Goal: Task Accomplishment & Management: Use online tool/utility

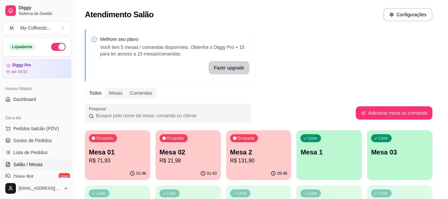
scroll to position [100, 0]
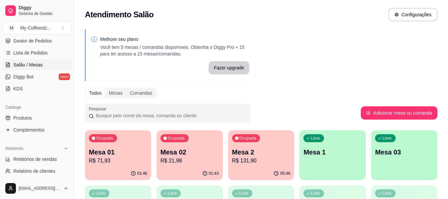
click at [331, 149] on p "Mesa 1" at bounding box center [333, 151] width 58 height 9
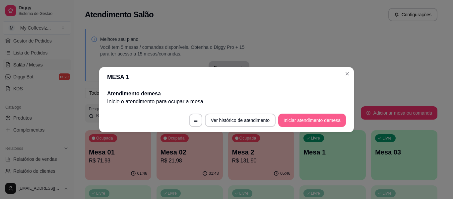
click at [311, 120] on button "Iniciar atendimento de mesa" at bounding box center [312, 120] width 68 height 13
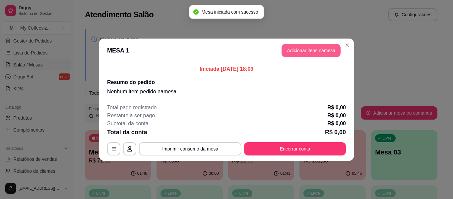
click at [287, 53] on button "Adicionar itens na mesa" at bounding box center [311, 50] width 59 height 13
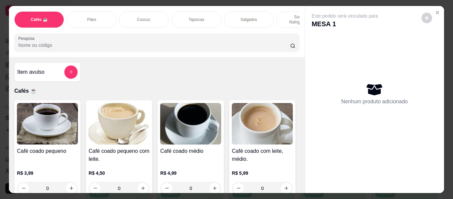
click at [201, 17] on p "Tapiocas" at bounding box center [197, 19] width 16 height 5
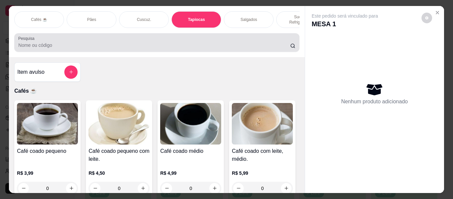
scroll to position [18, 0]
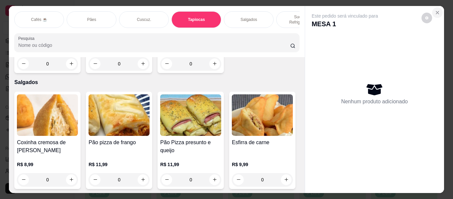
click at [435, 10] on icon "Close" at bounding box center [437, 12] width 5 height 5
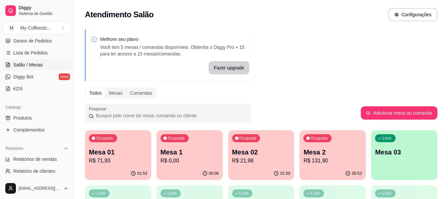
click at [176, 165] on div "Ocupada Mesa 1 R$ 0,00" at bounding box center [190, 148] width 66 height 37
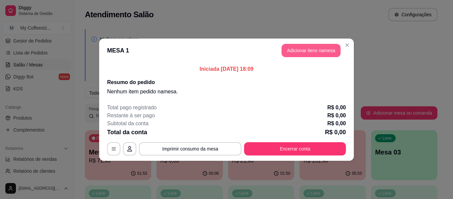
click at [297, 52] on button "Adicionar itens na mesa" at bounding box center [311, 50] width 59 height 13
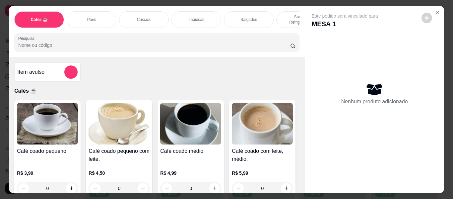
scroll to position [33, 0]
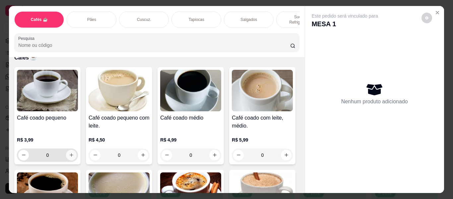
click at [66, 151] on button "increase-product-quantity" at bounding box center [71, 155] width 11 height 11
type input "1"
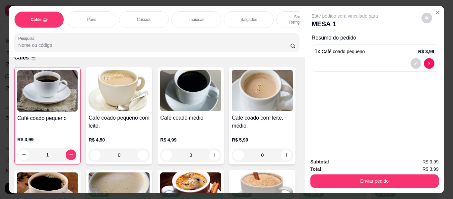
click at [102, 11] on div "Pães" at bounding box center [92, 19] width 50 height 17
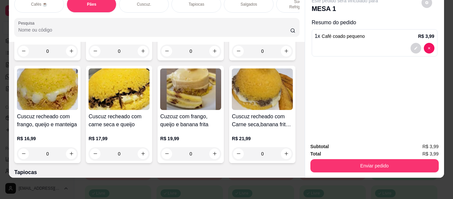
scroll to position [1399, 0]
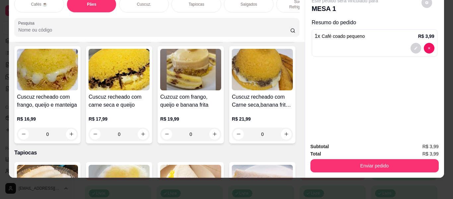
type input "1"
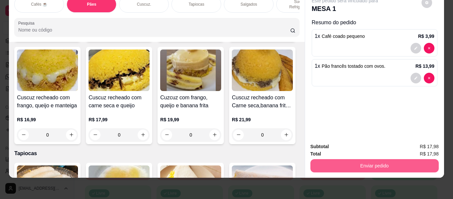
click at [334, 161] on button "Enviar pedido" at bounding box center [375, 165] width 128 height 13
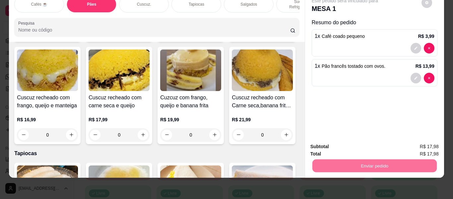
click at [419, 142] on button "Enviar pedido" at bounding box center [422, 144] width 38 height 13
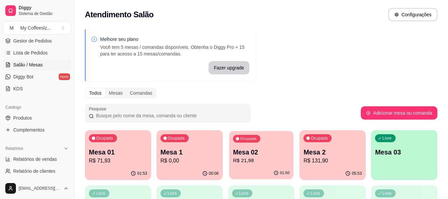
click at [266, 170] on div "01:50" at bounding box center [261, 173] width 64 height 13
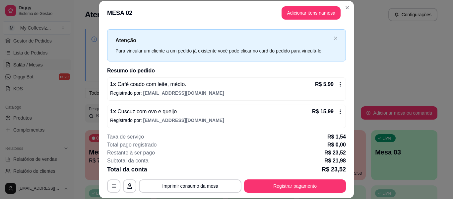
scroll to position [13, 0]
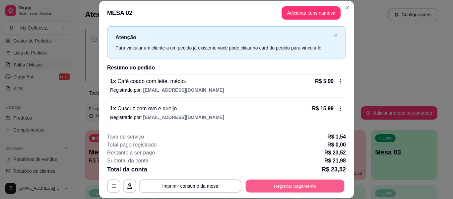
click at [278, 186] on button "Registrar pagamento" at bounding box center [295, 186] width 99 height 13
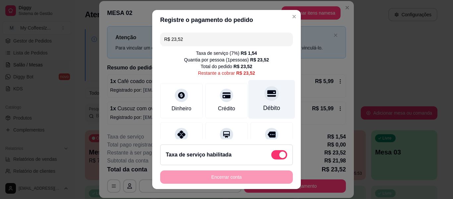
click at [254, 95] on div "Débito" at bounding box center [272, 99] width 47 height 39
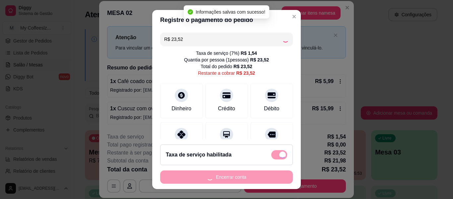
type input "R$ 0,00"
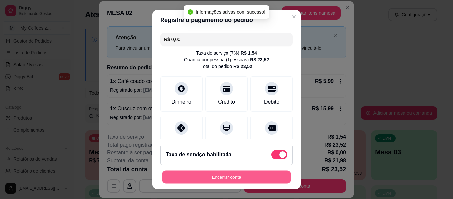
click at [214, 177] on button "Encerrar conta" at bounding box center [226, 177] width 129 height 13
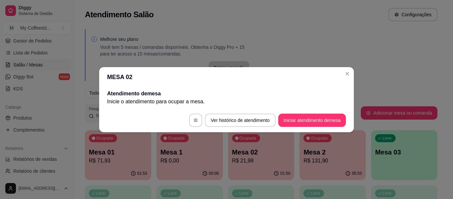
scroll to position [0, 0]
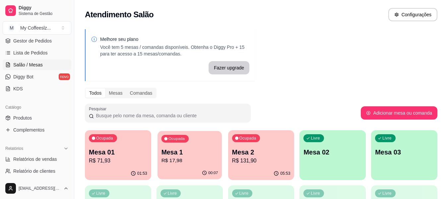
click at [186, 167] on div "00:07" at bounding box center [190, 173] width 64 height 13
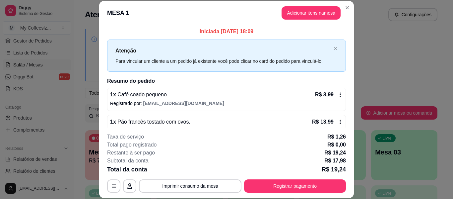
scroll to position [13, 0]
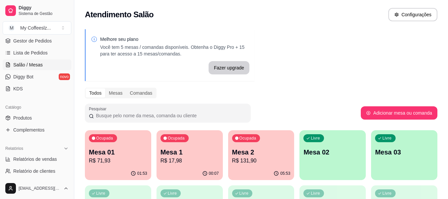
click at [325, 149] on p "Mesa 02" at bounding box center [333, 151] width 58 height 9
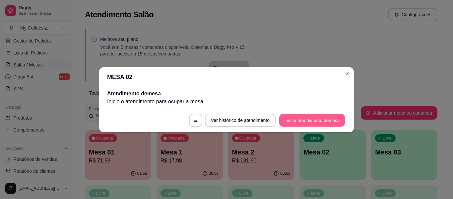
click at [306, 118] on button "Iniciar atendimento de mesa" at bounding box center [312, 120] width 66 height 13
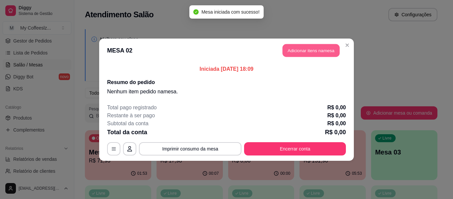
click at [299, 50] on button "Adicionar itens na mesa" at bounding box center [311, 50] width 57 height 13
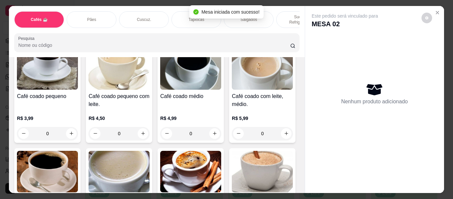
scroll to position [66, 0]
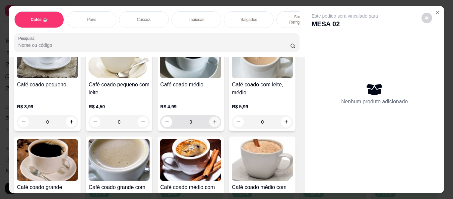
click at [213, 120] on icon "increase-product-quantity" at bounding box center [215, 122] width 4 height 4
type input "1"
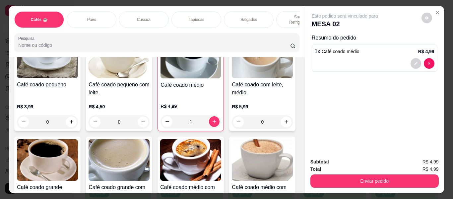
click at [191, 17] on p "Tapiocas" at bounding box center [197, 19] width 16 height 5
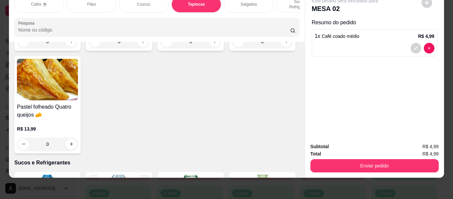
scroll to position [2209, 0]
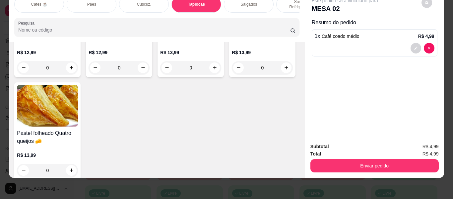
type input "1"
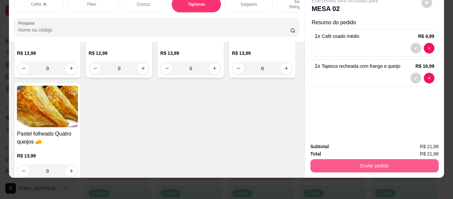
click at [331, 159] on button "Enviar pedido" at bounding box center [375, 165] width 128 height 13
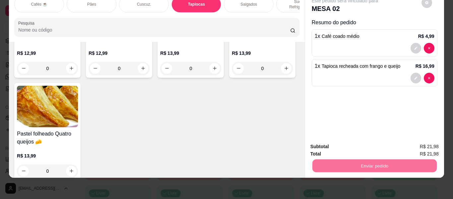
click at [414, 138] on button "Enviar pedido" at bounding box center [422, 144] width 37 height 12
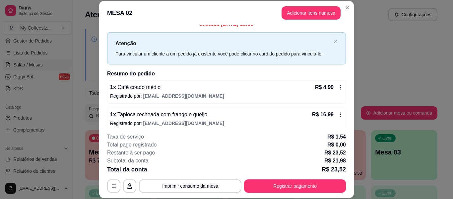
scroll to position [13, 0]
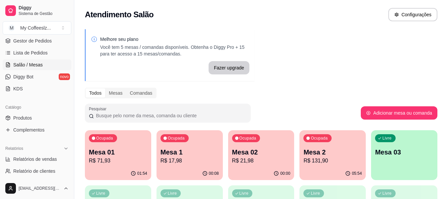
click at [335, 153] on p "Mesa 2" at bounding box center [333, 151] width 58 height 9
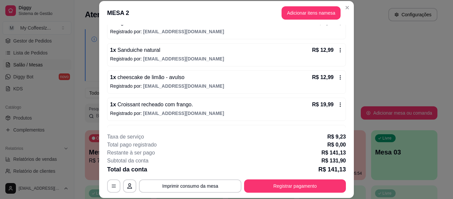
scroll to position [258, 0]
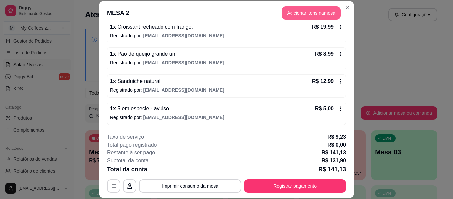
click at [297, 12] on button "Adicionar itens na mesa" at bounding box center [311, 12] width 59 height 13
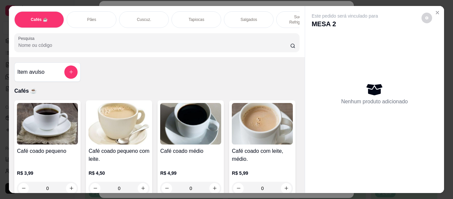
click at [242, 17] on p "Salgados" at bounding box center [249, 19] width 17 height 5
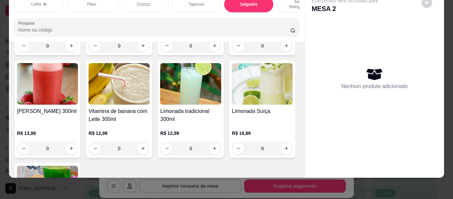
scroll to position [0, 0]
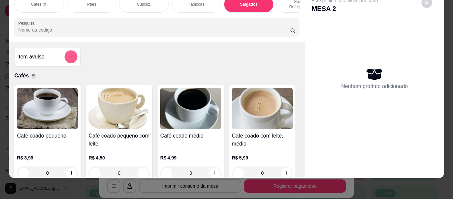
click at [71, 54] on icon "add-separate-item" at bounding box center [71, 56] width 5 height 5
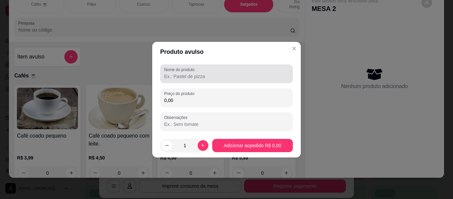
click at [190, 72] on label "Nome do produto" at bounding box center [180, 70] width 33 height 6
click at [190, 73] on input "Nome do produto" at bounding box center [226, 76] width 125 height 7
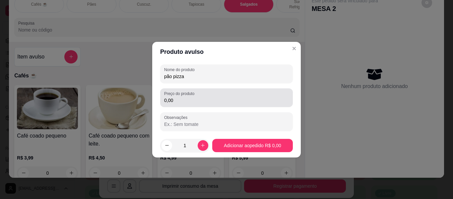
type input "pão pizza"
click at [198, 103] on input "0,00" at bounding box center [226, 100] width 125 height 7
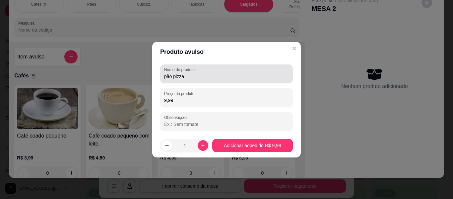
type input "9,99"
click at [216, 76] on input "pão pizza" at bounding box center [226, 76] width 125 height 7
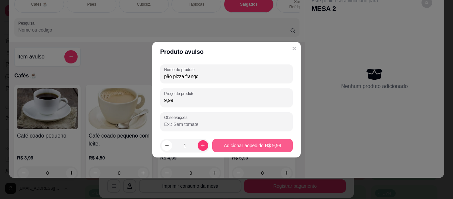
type input "pão pizza frango"
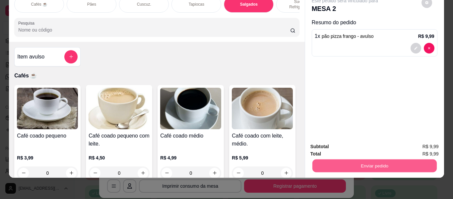
click at [342, 164] on button "Enviar pedido" at bounding box center [374, 165] width 124 height 13
click at [425, 140] on button "Enviar pedido" at bounding box center [422, 144] width 38 height 13
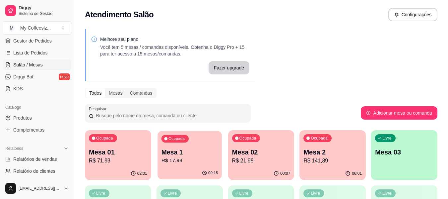
click at [192, 161] on p "R$ 17,98" at bounding box center [189, 161] width 57 height 8
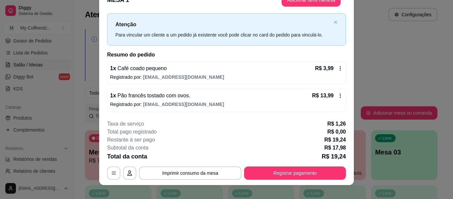
scroll to position [20, 0]
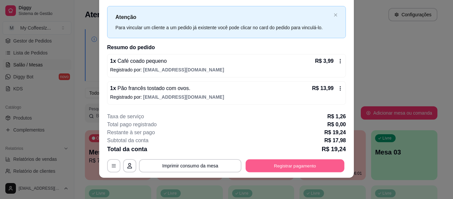
click at [253, 167] on button "Registrar pagamento" at bounding box center [295, 165] width 99 height 13
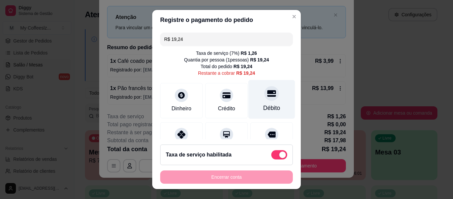
click at [252, 103] on div "Débito" at bounding box center [272, 99] width 47 height 39
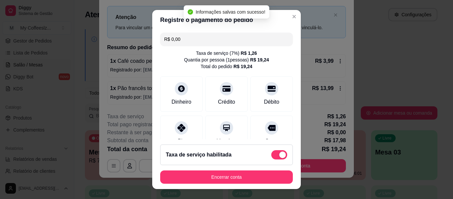
click at [249, 157] on div "Taxa de serviço habilitada" at bounding box center [226, 154] width 121 height 9
type input "-R$ 1,26"
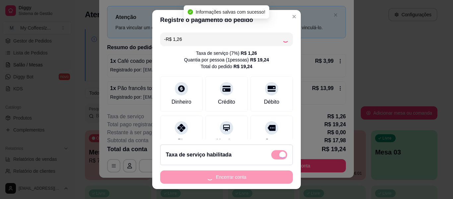
checkbox input "false"
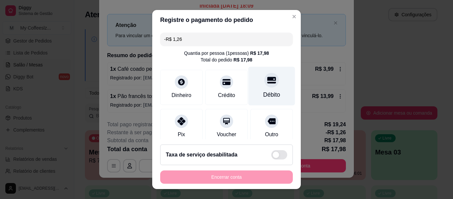
click at [256, 90] on div "Débito" at bounding box center [272, 86] width 47 height 39
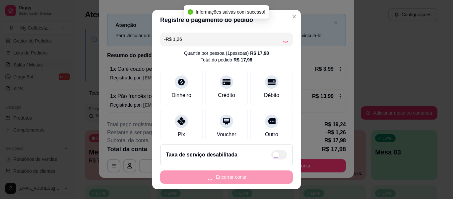
type input "-R$ 2,52"
click at [222, 177] on div "Encerrar conta" at bounding box center [226, 176] width 133 height 13
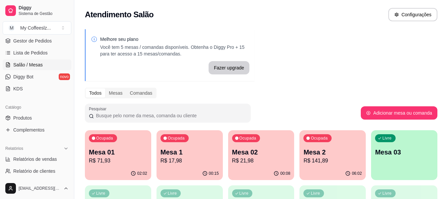
drag, startPoint x: 339, startPoint y: 54, endPoint x: 336, endPoint y: 62, distance: 9.0
click at [339, 56] on div "Melhore seu plano Você tem 5 mesas / comandas disponíveis. Obtenha o Diggy Pro …" at bounding box center [261, 189] width 374 height 328
click at [261, 148] on p "Mesa 02" at bounding box center [261, 152] width 57 height 9
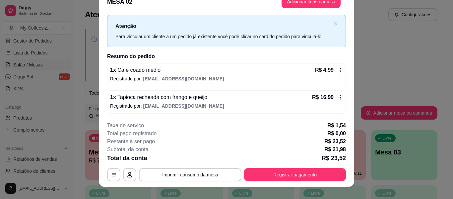
scroll to position [20, 0]
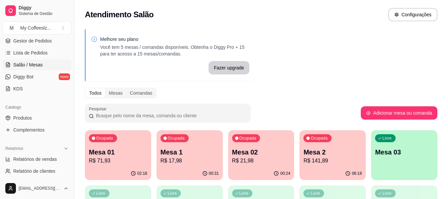
click at [399, 147] on div "Livre Mesa 03" at bounding box center [404, 151] width 66 height 42
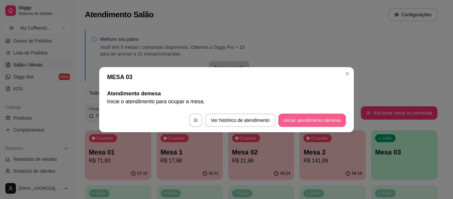
click at [306, 115] on button "Iniciar atendimento de mesa" at bounding box center [312, 120] width 68 height 13
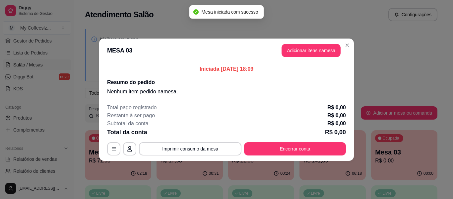
click at [302, 43] on header "MESA 03 Adicionar itens na mesa" at bounding box center [226, 50] width 255 height 24
click at [305, 48] on button "Adicionar itens na mesa" at bounding box center [311, 50] width 59 height 13
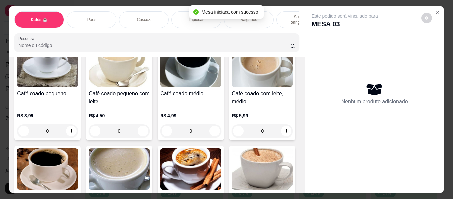
scroll to position [66, 0]
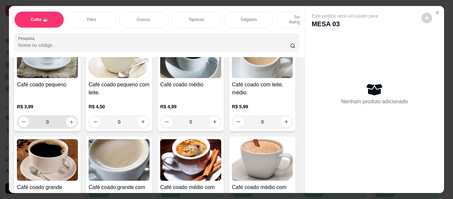
click at [69, 119] on icon "increase-product-quantity" at bounding box center [71, 121] width 5 height 5
type input "1"
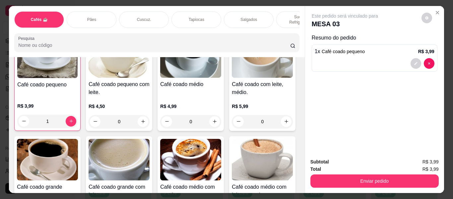
click at [192, 17] on p "Tapiocas" at bounding box center [197, 19] width 16 height 5
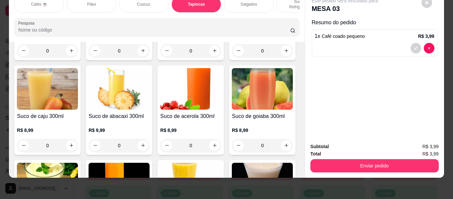
scroll to position [2541, 0]
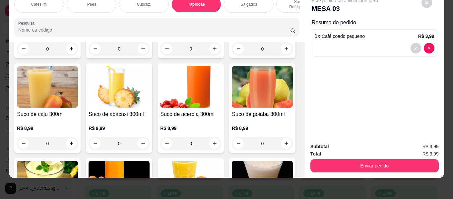
type input "1"
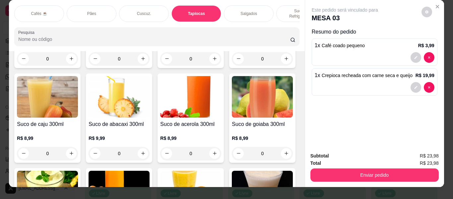
scroll to position [0, 0]
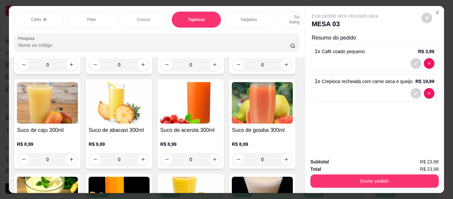
click at [286, 15] on p "Sucos e Refrigerantes" at bounding box center [301, 19] width 38 height 11
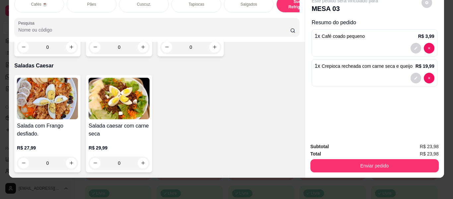
scroll to position [3826, 0]
type input "1"
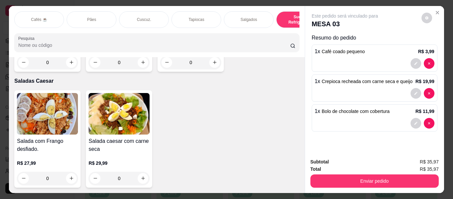
scroll to position [3871, 0]
type input "1"
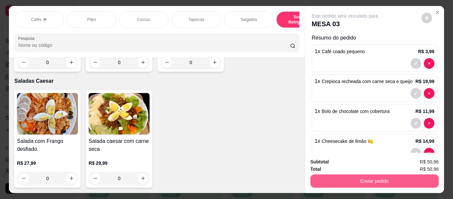
click at [390, 174] on button "Enviar pedido" at bounding box center [375, 180] width 128 height 13
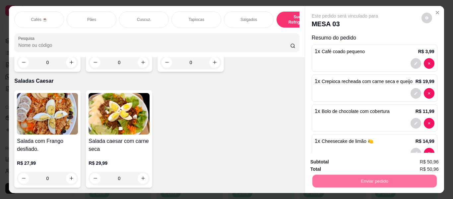
click at [371, 160] on button "Registrar cliente" at bounding box center [377, 162] width 44 height 13
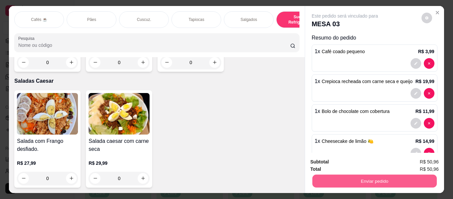
click at [366, 182] on button "Enviar pedido" at bounding box center [374, 181] width 124 height 13
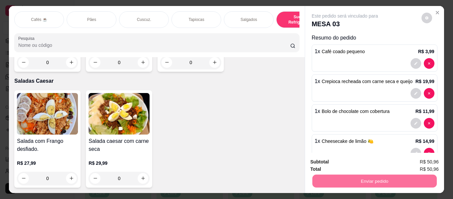
click at [422, 162] on button "Enviar pedido" at bounding box center [422, 162] width 37 height 12
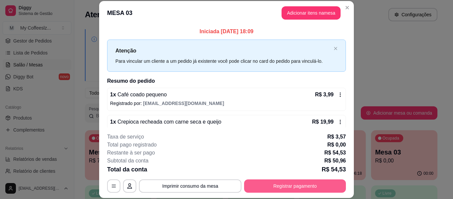
click at [266, 190] on button "Registrar pagamento" at bounding box center [295, 185] width 102 height 13
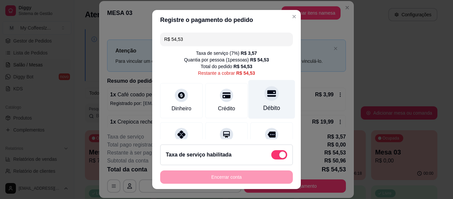
click at [269, 100] on div "Débito" at bounding box center [272, 99] width 47 height 39
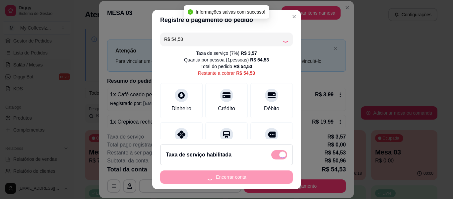
type input "R$ 0,00"
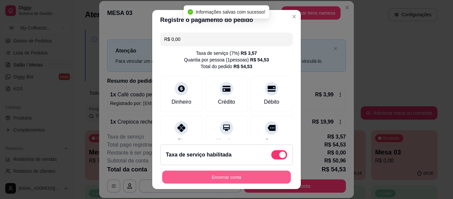
click at [223, 173] on button "Encerrar conta" at bounding box center [226, 177] width 129 height 13
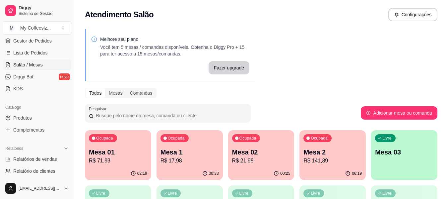
click at [289, 160] on p "R$ 21,98" at bounding box center [261, 161] width 58 height 8
